Goal: Transaction & Acquisition: Purchase product/service

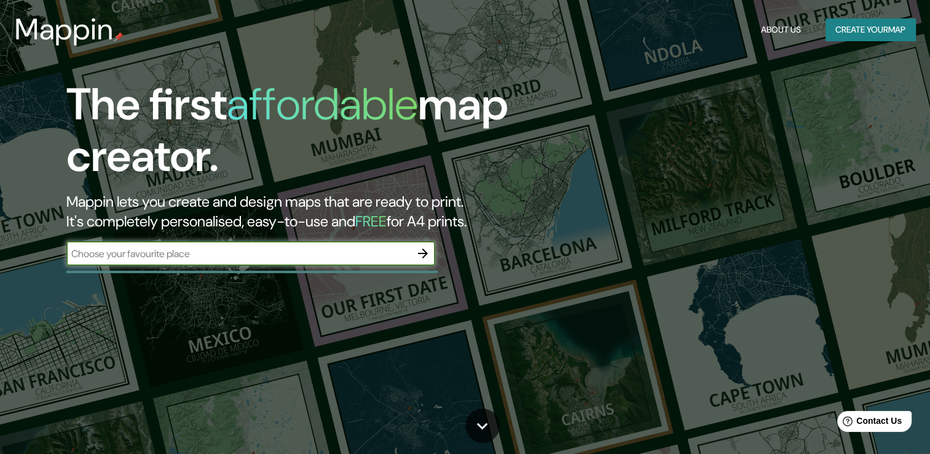
click at [185, 252] on input "text" at bounding box center [238, 254] width 344 height 14
type input "[GEOGRAPHIC_DATA]"
click at [424, 253] on icon "button" at bounding box center [423, 253] width 10 height 10
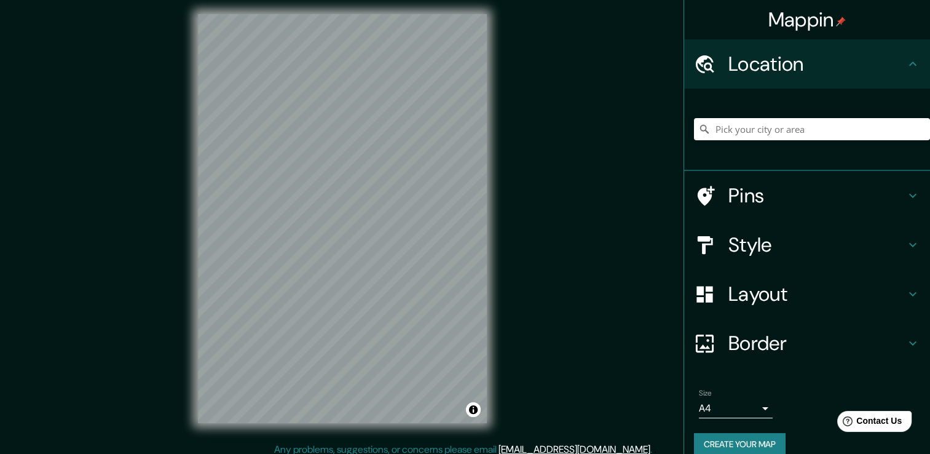
scroll to position [14, 0]
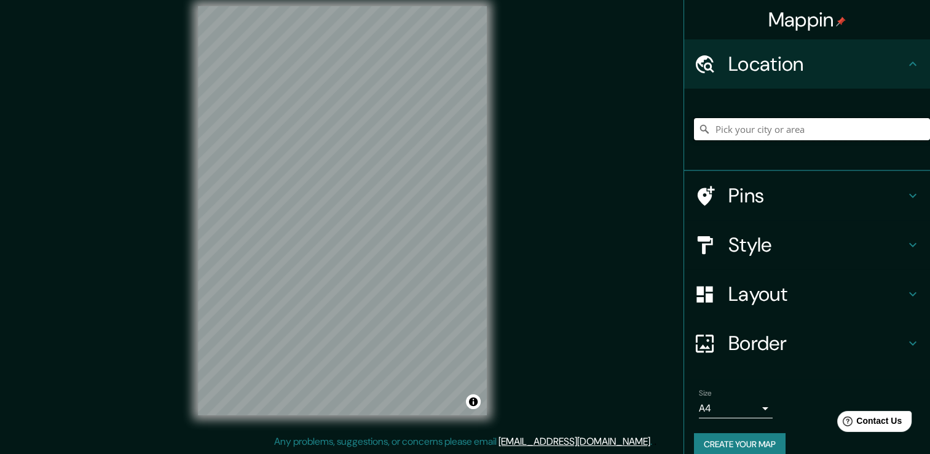
click at [732, 130] on input "Pick your city or area" at bounding box center [812, 129] width 236 height 22
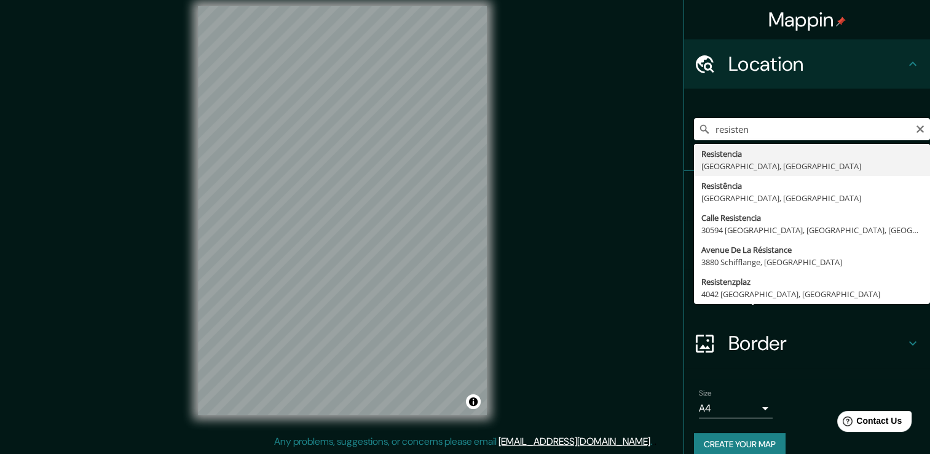
type input "Resistencia, [GEOGRAPHIC_DATA], [GEOGRAPHIC_DATA]"
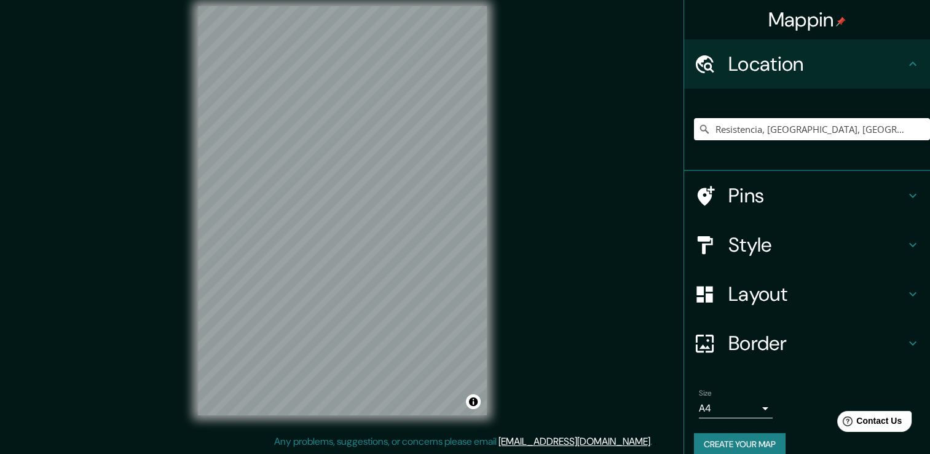
click at [734, 200] on h4 "Pins" at bounding box center [817, 195] width 177 height 25
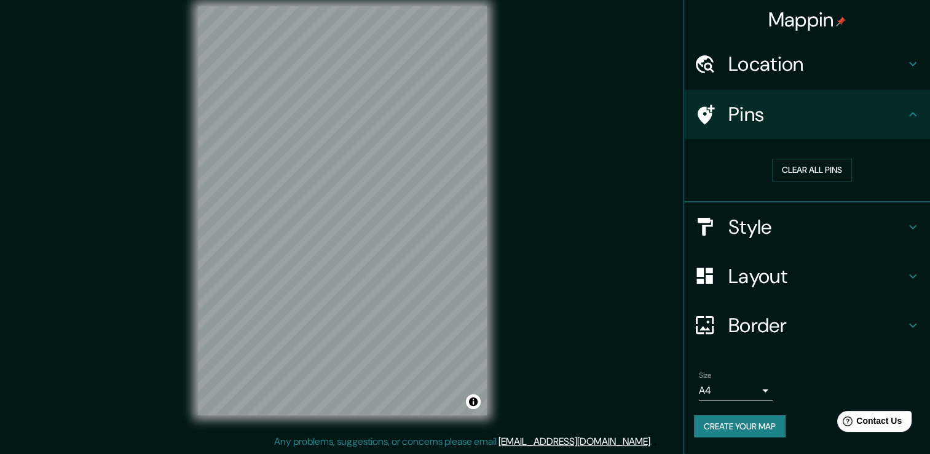
click at [738, 215] on h4 "Style" at bounding box center [817, 227] width 177 height 25
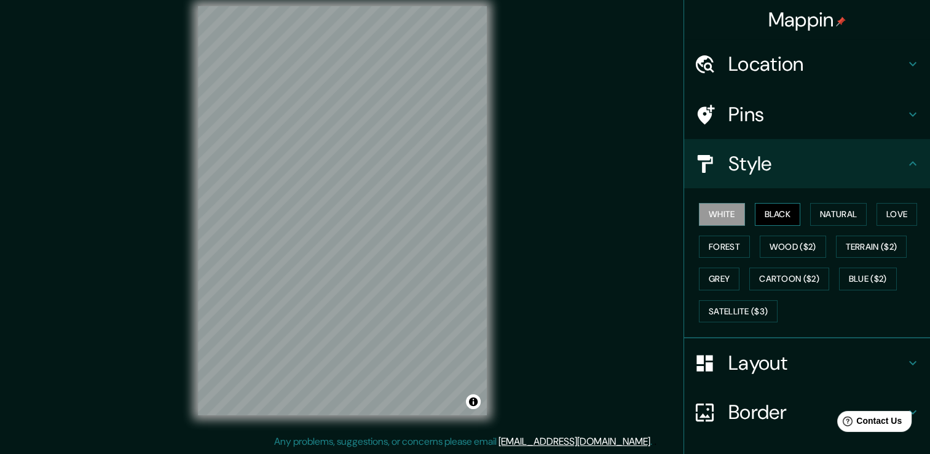
click at [761, 215] on button "Black" at bounding box center [778, 214] width 46 height 23
click at [815, 215] on button "Natural" at bounding box center [838, 214] width 57 height 23
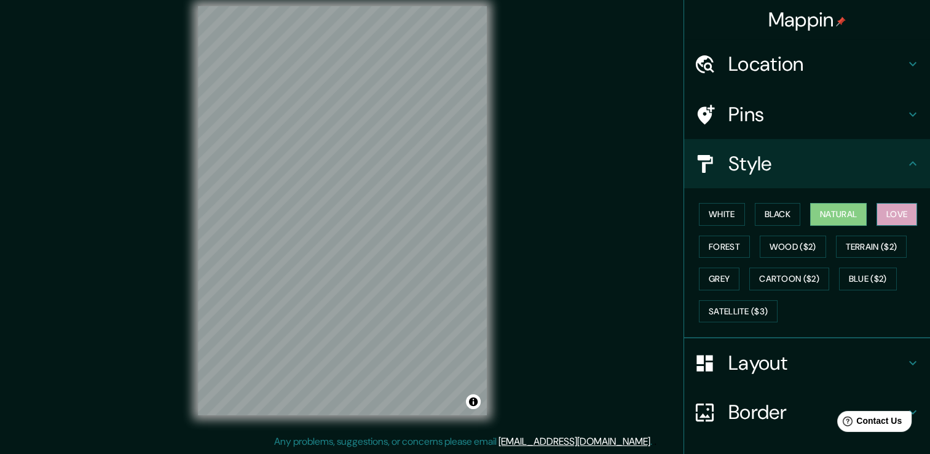
click at [891, 218] on button "Love" at bounding box center [897, 214] width 41 height 23
click at [719, 250] on button "Forest" at bounding box center [724, 247] width 51 height 23
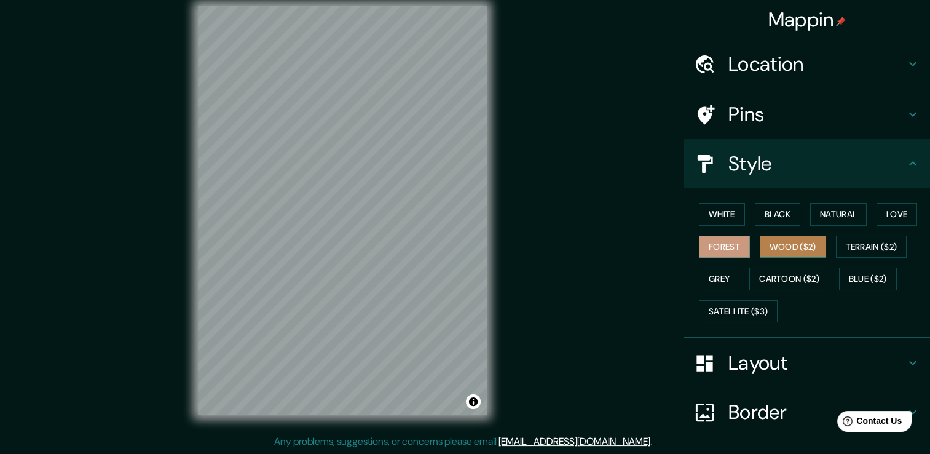
click at [777, 245] on button "Wood ($2)" at bounding box center [793, 247] width 66 height 23
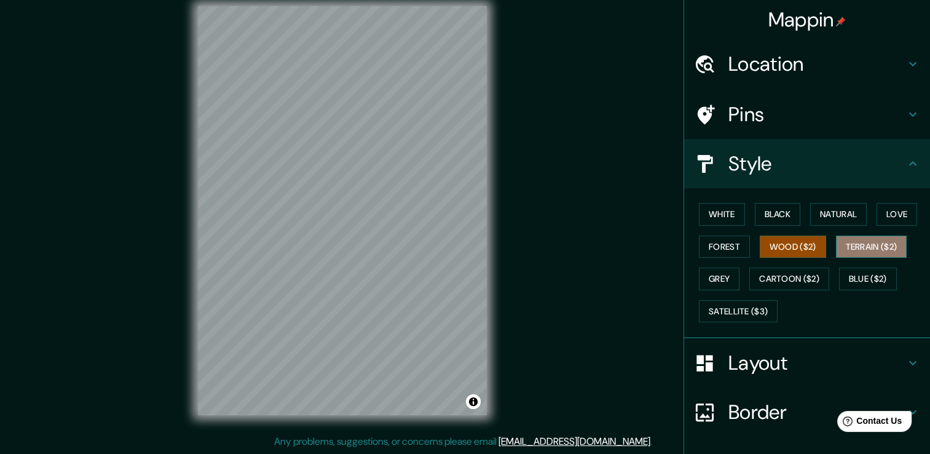
click at [857, 245] on button "Terrain ($2)" at bounding box center [871, 247] width 71 height 23
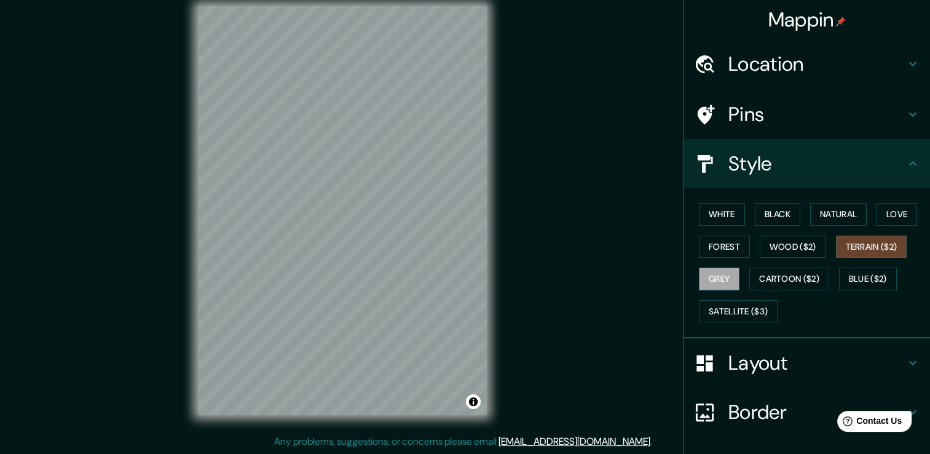
click at [722, 277] on button "Grey" at bounding box center [719, 278] width 41 height 23
click at [783, 277] on button "Cartoon ($2)" at bounding box center [790, 278] width 80 height 23
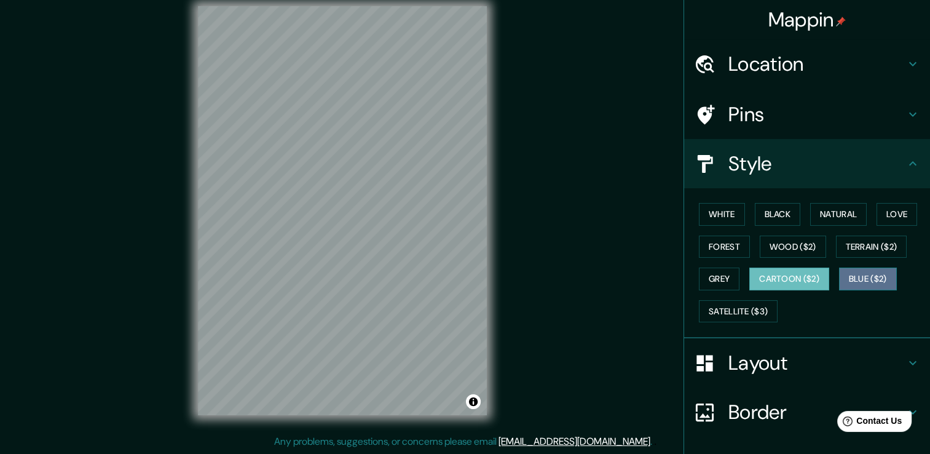
click at [856, 280] on button "Blue ($2)" at bounding box center [868, 278] width 58 height 23
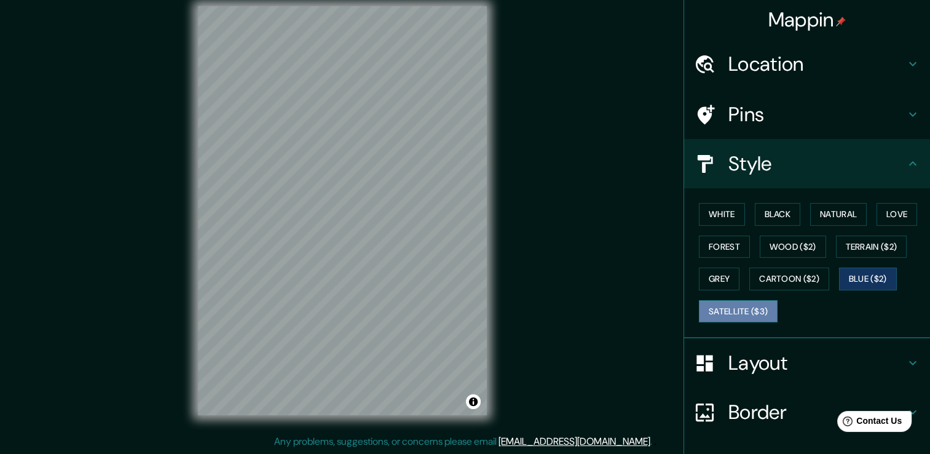
click at [718, 305] on button "Satellite ($3)" at bounding box center [738, 311] width 79 height 23
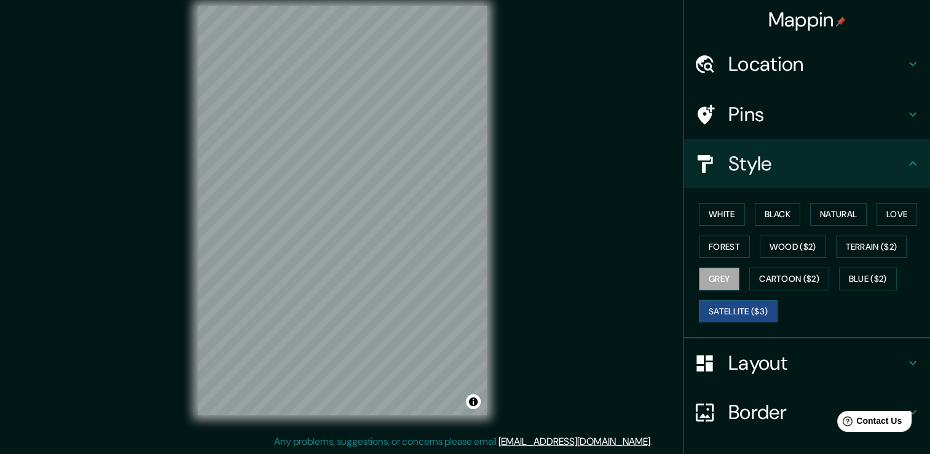
click at [718, 282] on button "Grey" at bounding box center [719, 278] width 41 height 23
click at [723, 221] on button "White" at bounding box center [722, 214] width 46 height 23
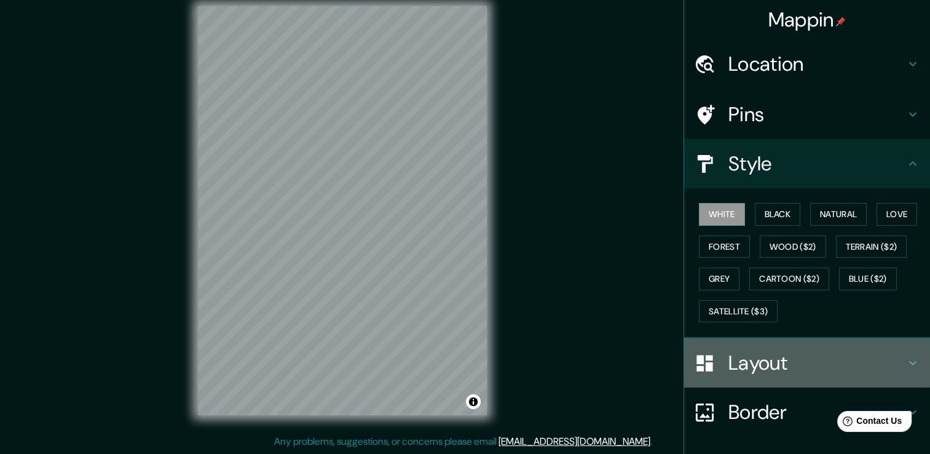
click at [751, 366] on h4 "Layout" at bounding box center [817, 362] width 177 height 25
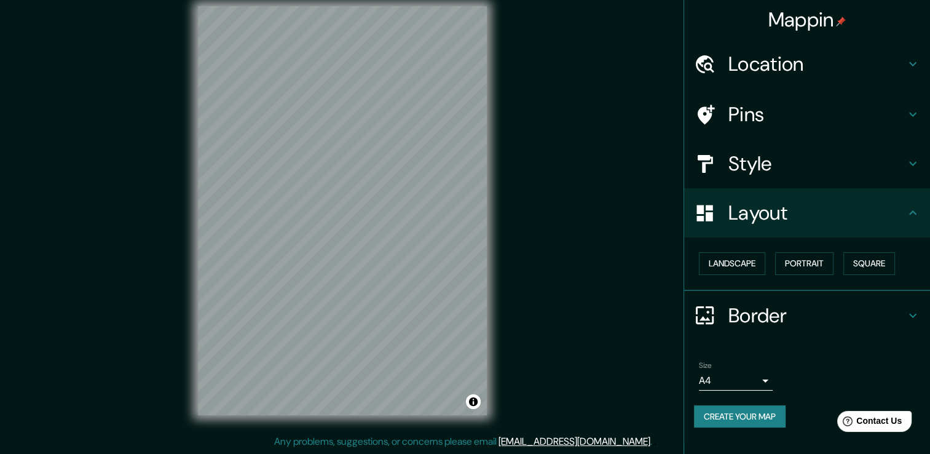
click at [861, 205] on h4 "Layout" at bounding box center [817, 212] width 177 height 25
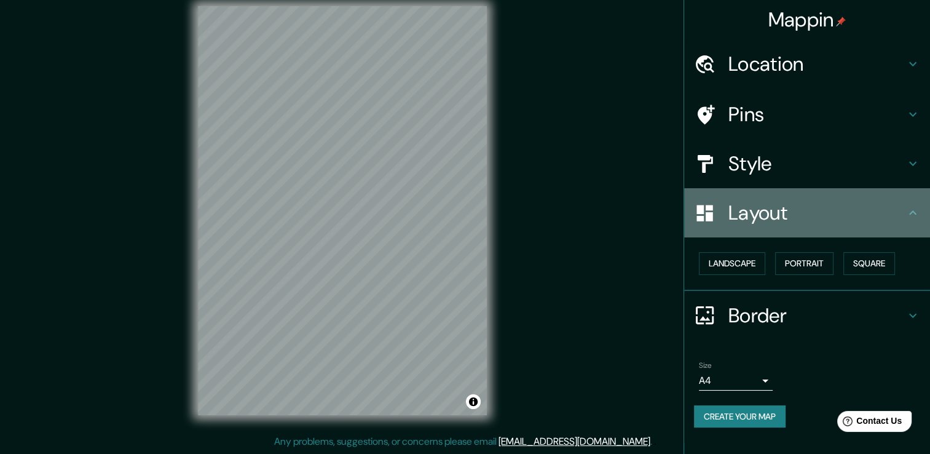
click at [912, 207] on icon at bounding box center [913, 212] width 15 height 15
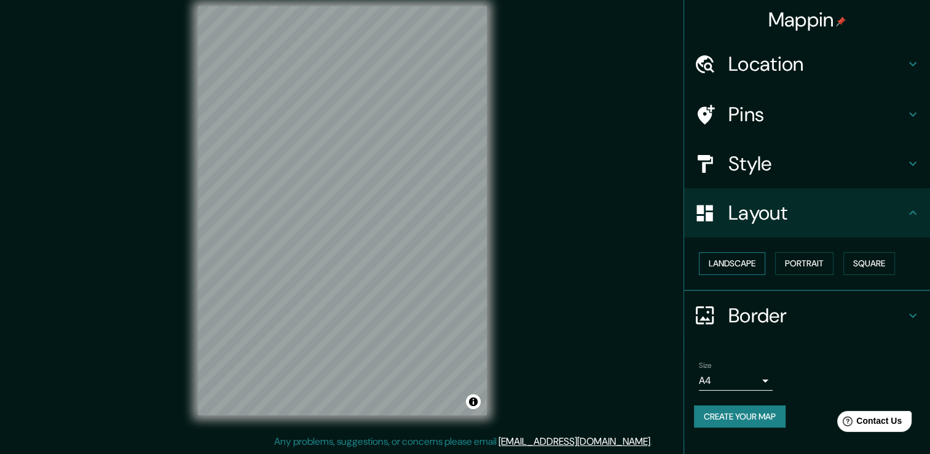
click at [742, 266] on button "Landscape" at bounding box center [732, 263] width 66 height 23
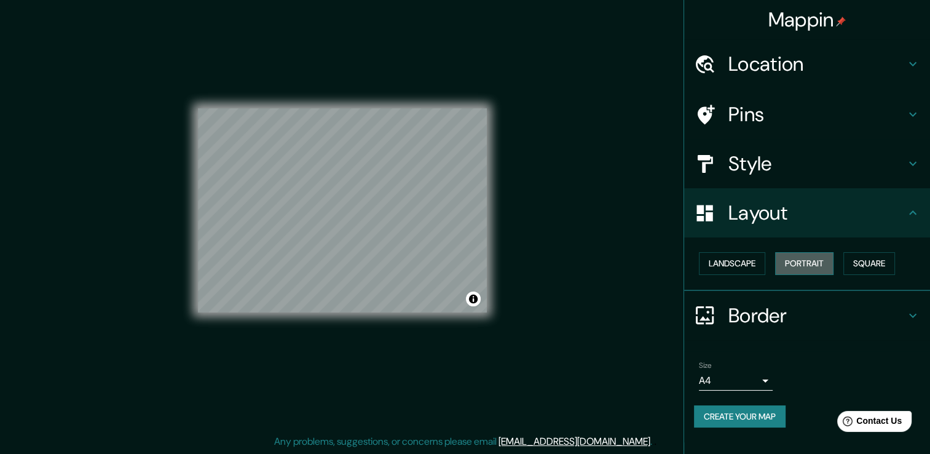
click at [791, 262] on button "Portrait" at bounding box center [804, 263] width 58 height 23
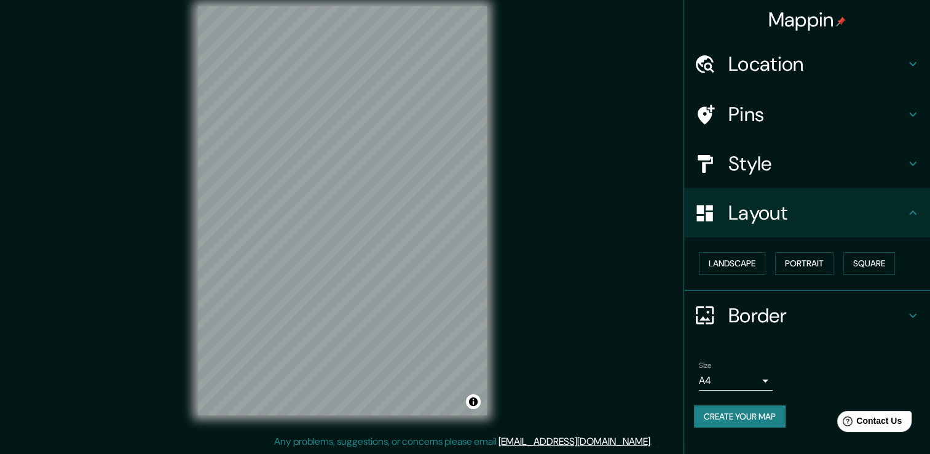
click at [790, 160] on h4 "Style" at bounding box center [817, 163] width 177 height 25
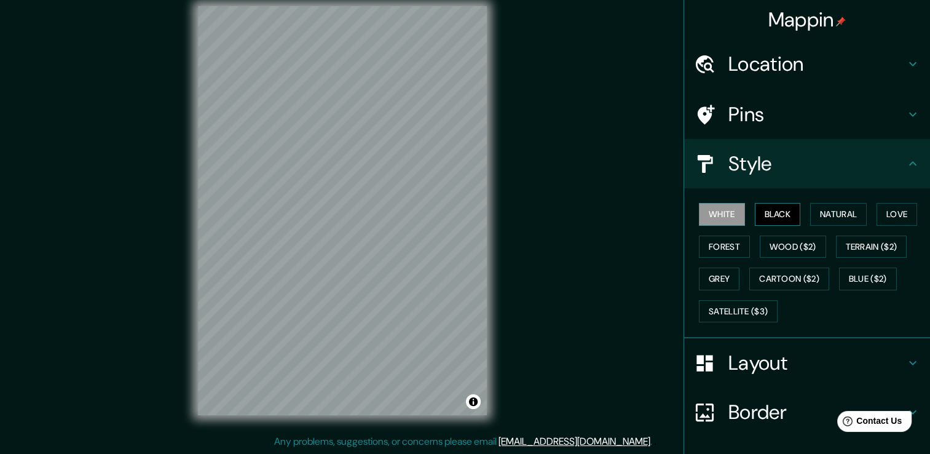
drag, startPoint x: 764, startPoint y: 208, endPoint x: 778, endPoint y: 216, distance: 15.7
click at [768, 210] on button "Black" at bounding box center [778, 214] width 46 height 23
click at [817, 208] on button "Natural" at bounding box center [838, 214] width 57 height 23
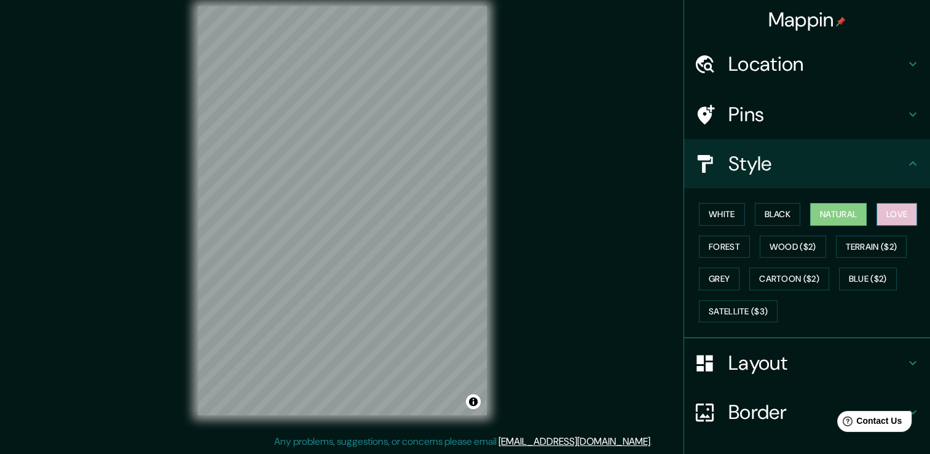
click at [884, 216] on button "Love" at bounding box center [897, 214] width 41 height 23
click at [877, 242] on button "Terrain ($2)" at bounding box center [871, 247] width 71 height 23
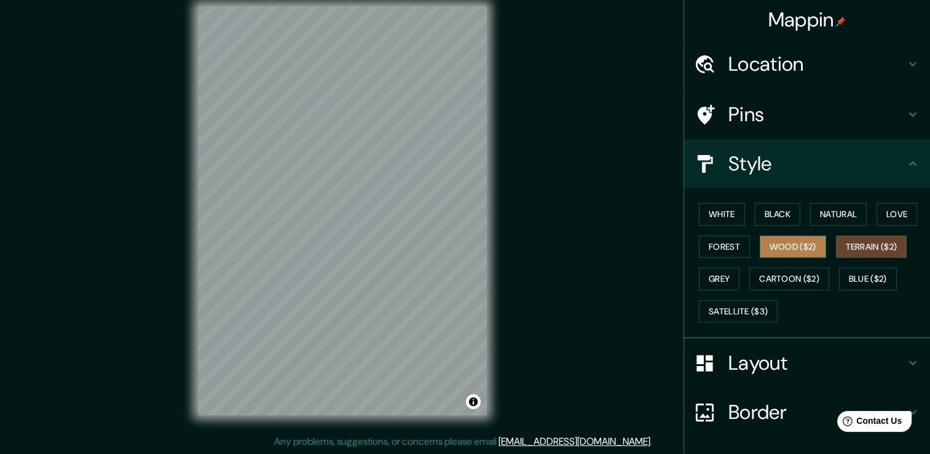
click at [801, 248] on button "Wood ($2)" at bounding box center [793, 247] width 66 height 23
click at [884, 253] on button "Terrain ($2)" at bounding box center [871, 247] width 71 height 23
click at [722, 247] on button "Forest" at bounding box center [724, 247] width 51 height 23
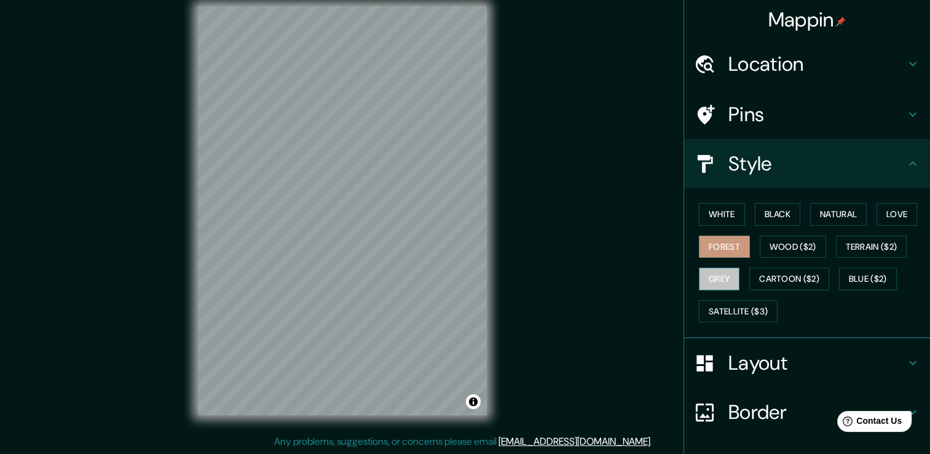
click at [699, 276] on button "Grey" at bounding box center [719, 278] width 41 height 23
click at [780, 278] on button "Cartoon ($2)" at bounding box center [790, 278] width 80 height 23
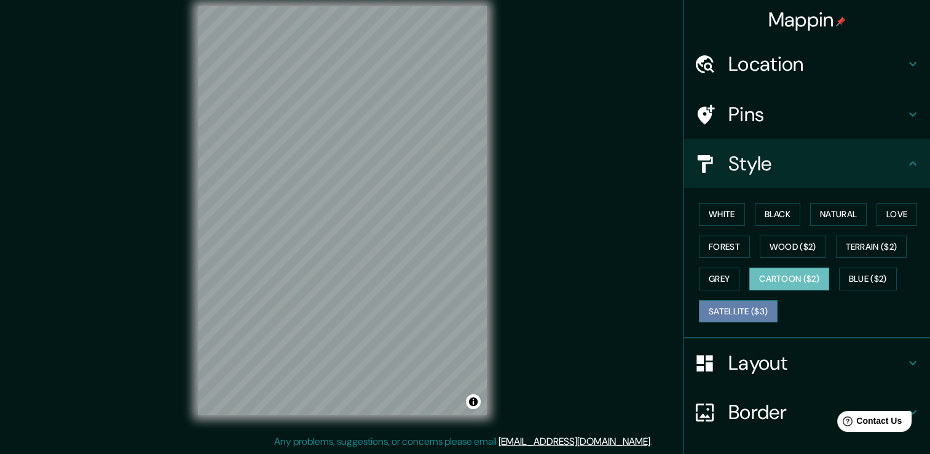
click at [723, 309] on button "Satellite ($3)" at bounding box center [738, 311] width 79 height 23
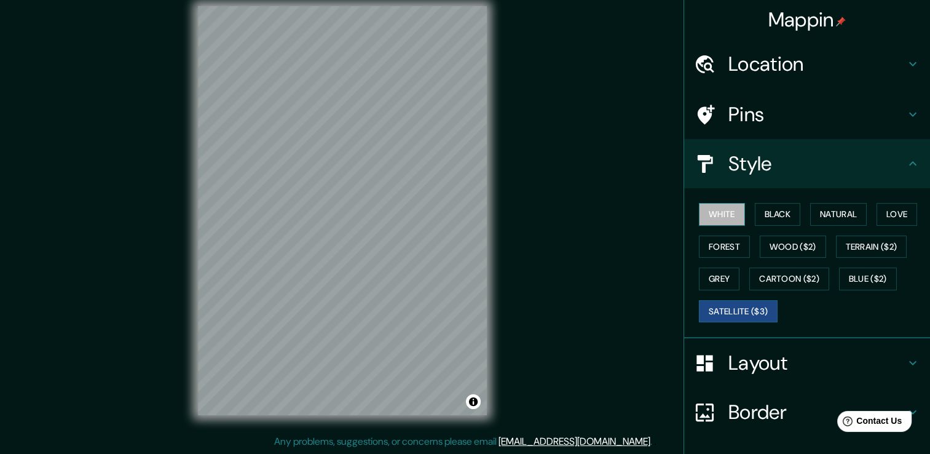
click at [720, 216] on button "White" at bounding box center [722, 214] width 46 height 23
click at [756, 365] on h4 "Layout" at bounding box center [817, 362] width 177 height 25
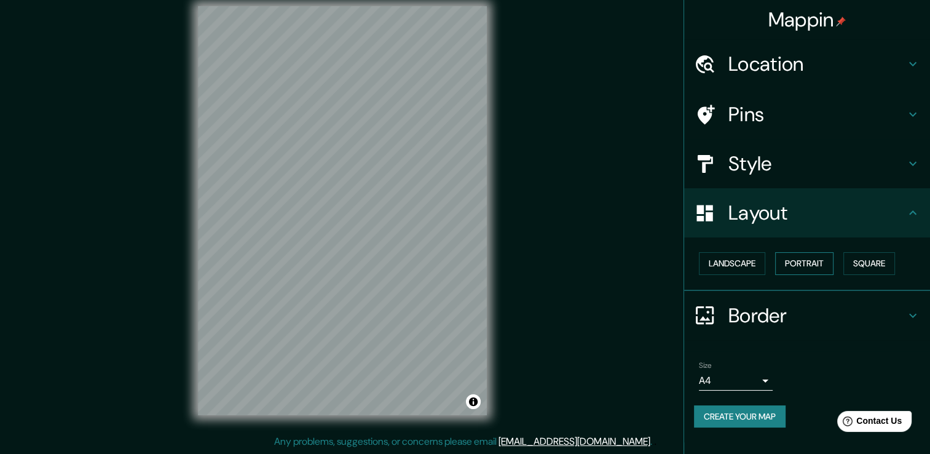
click at [813, 264] on button "Portrait" at bounding box center [804, 263] width 58 height 23
click at [754, 257] on button "Landscape" at bounding box center [732, 263] width 66 height 23
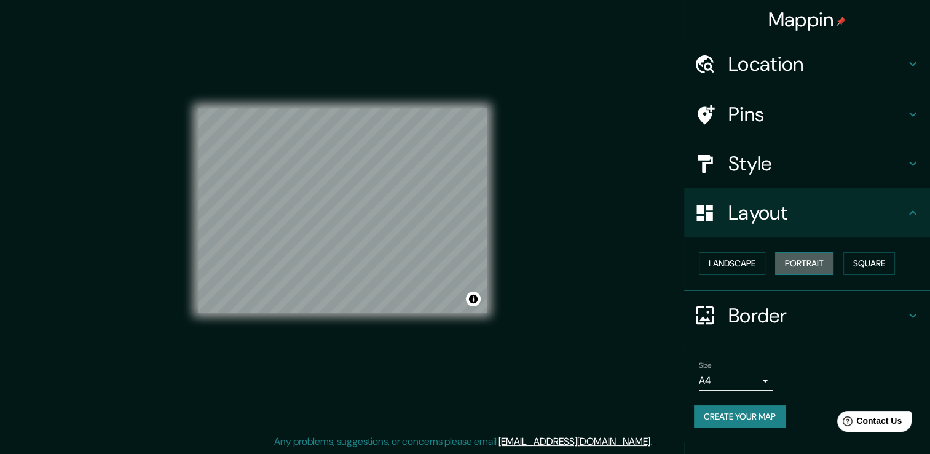
click at [821, 269] on button "Portrait" at bounding box center [804, 263] width 58 height 23
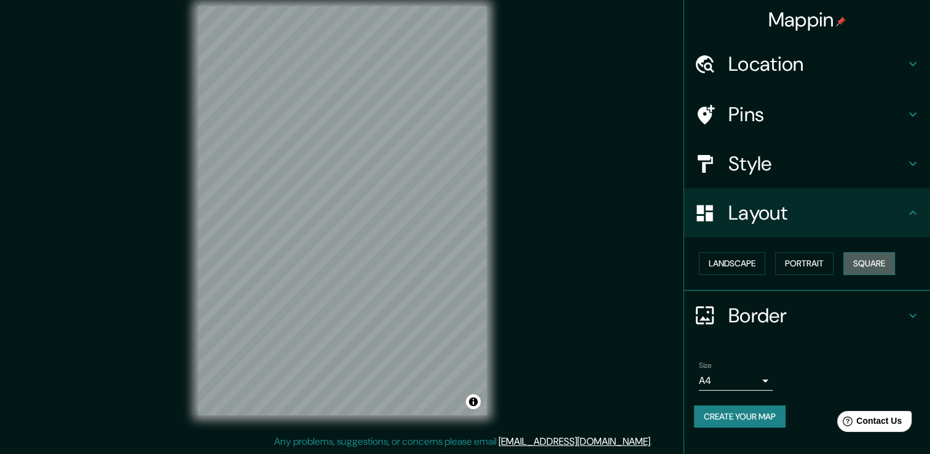
click at [885, 268] on button "Square" at bounding box center [870, 263] width 52 height 23
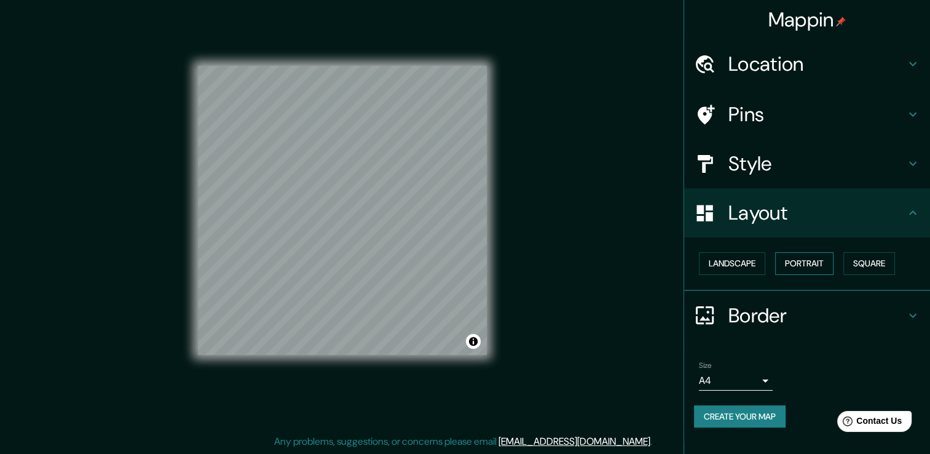
click at [815, 267] on button "Portrait" at bounding box center [804, 263] width 58 height 23
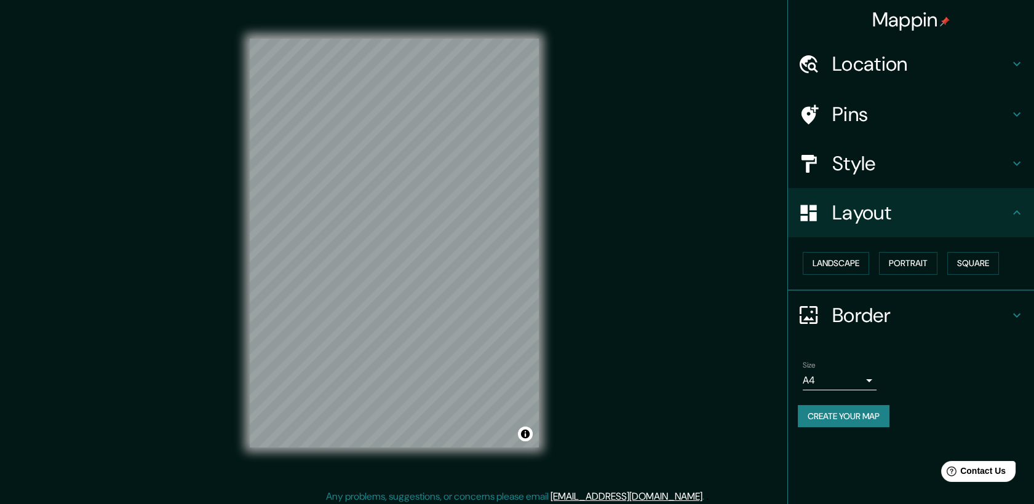
scroll to position [0, 0]
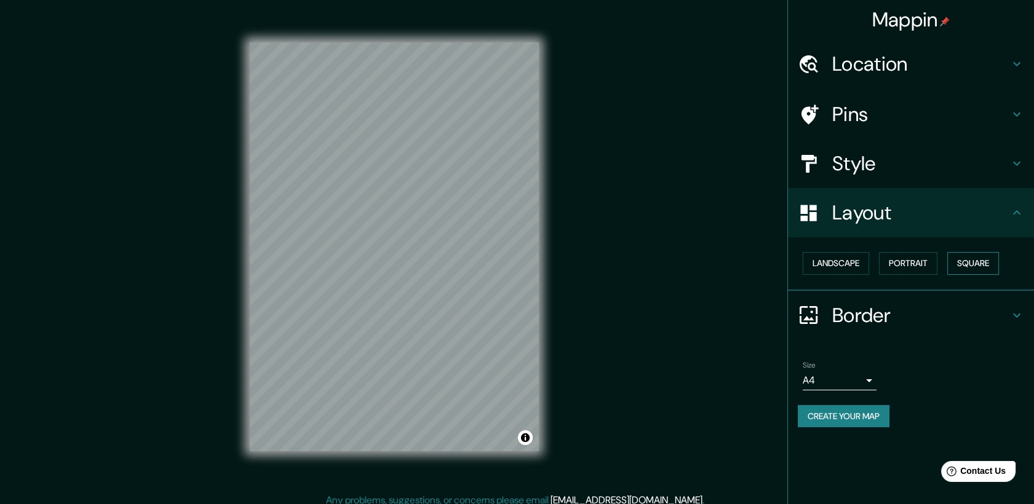
click at [930, 268] on button "Square" at bounding box center [973, 263] width 52 height 23
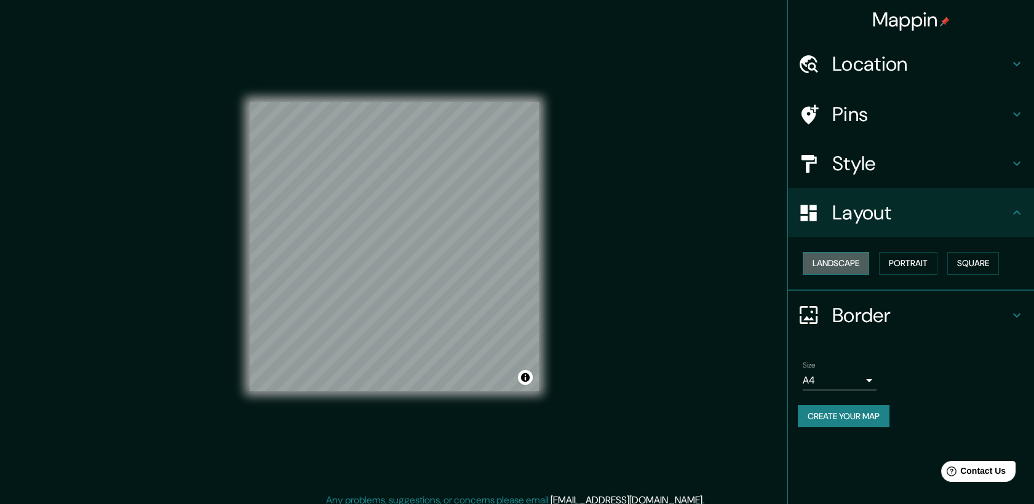
click at [848, 268] on button "Landscape" at bounding box center [835, 263] width 66 height 23
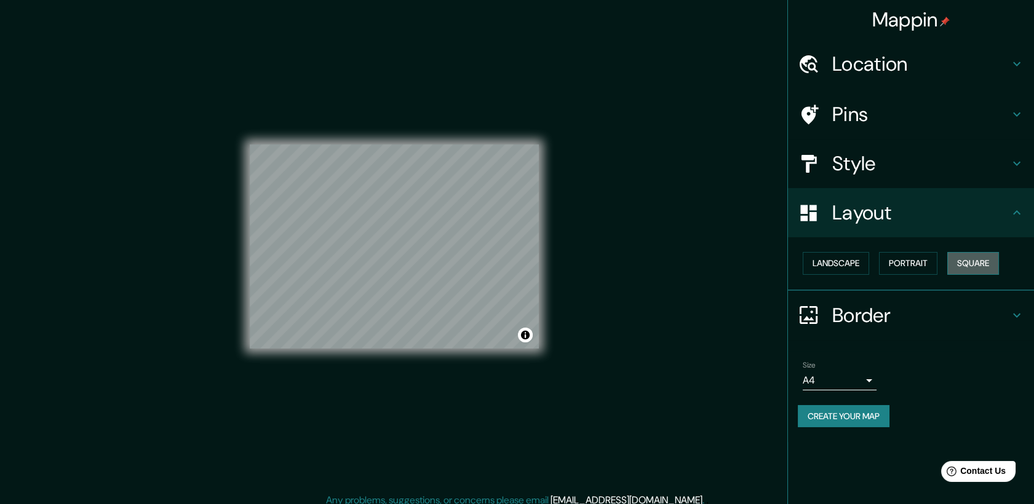
click at [930, 269] on button "Square" at bounding box center [973, 263] width 52 height 23
